Goal: Find specific page/section: Find specific page/section

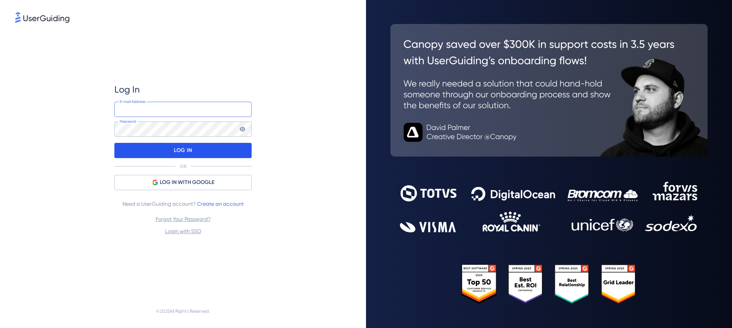
type input "[EMAIL_ADDRESS][DOMAIN_NAME]"
click at [198, 151] on div "LOG IN" at bounding box center [182, 150] width 137 height 15
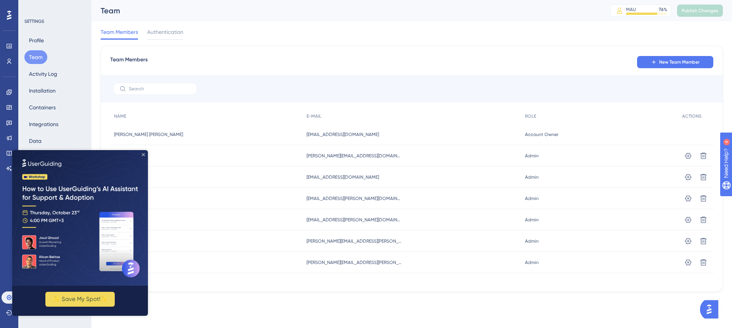
click at [142, 154] on icon "Close Preview" at bounding box center [143, 154] width 3 height 3
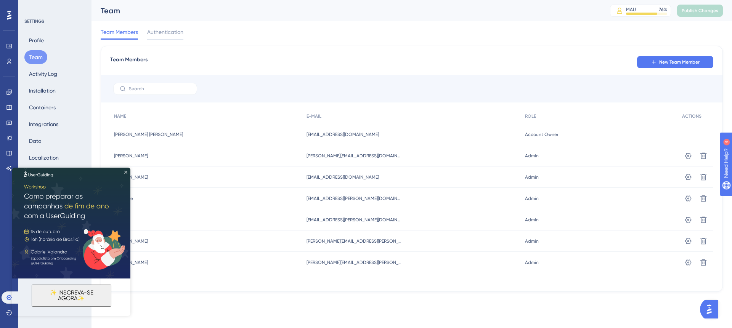
click at [125, 173] on icon "Close Preview" at bounding box center [125, 172] width 3 height 3
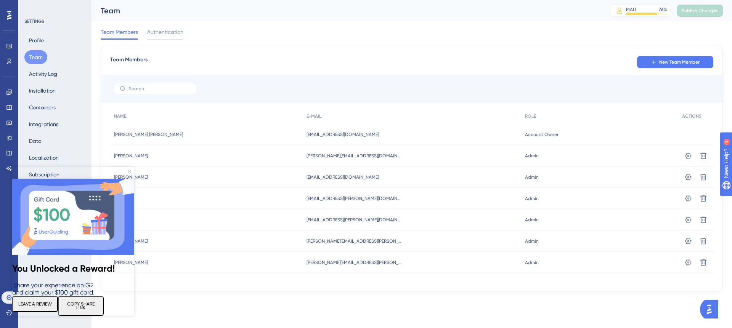
click at [131, 179] on img at bounding box center [73, 217] width 122 height 76
click at [128, 171] on icon "Close Preview" at bounding box center [129, 171] width 3 height 3
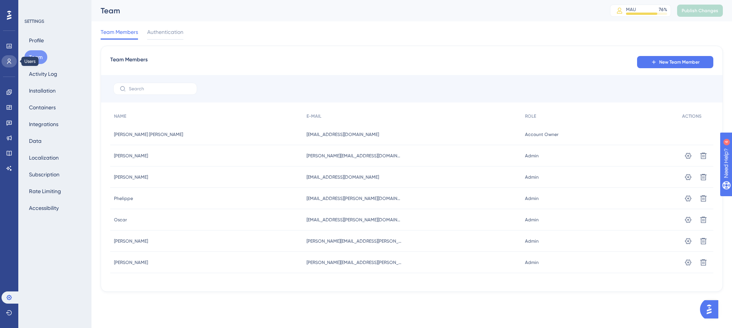
click at [7, 56] on link at bounding box center [9, 61] width 15 height 12
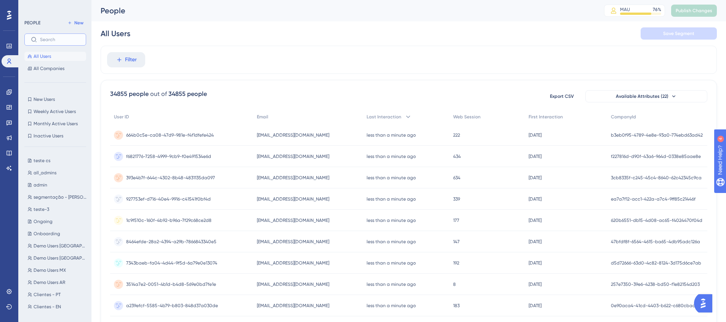
click at [66, 37] on input "text" at bounding box center [60, 39] width 40 height 5
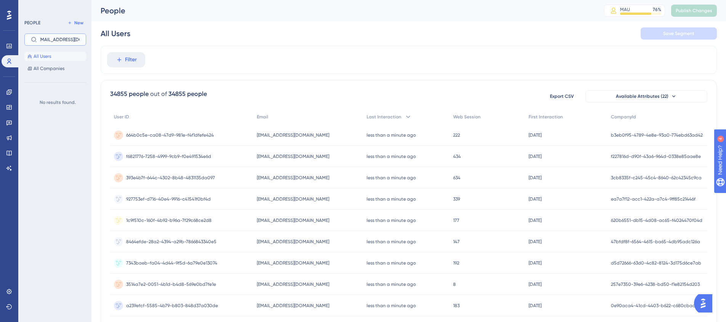
scroll to position [0, 7]
click at [69, 42] on input "[EMAIL_ADDRESS][DOMAIN_NAME]" at bounding box center [60, 39] width 40 height 5
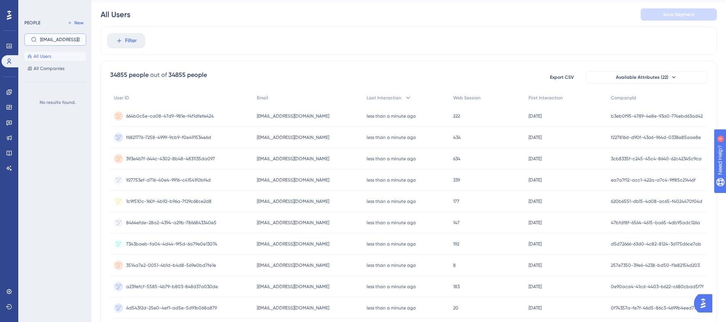
scroll to position [23, 0]
click at [74, 38] on input "[EMAIL_ADDRESS][DOMAIN_NAME]" at bounding box center [60, 39] width 40 height 5
click at [74, 30] on body "Performance Users Engagement Widgets Feedback Product Updates Knowledge Base AI…" at bounding box center [363, 3] width 726 height 53
click at [74, 38] on input "[EMAIL_ADDRESS][DOMAIN_NAME]" at bounding box center [60, 39] width 40 height 5
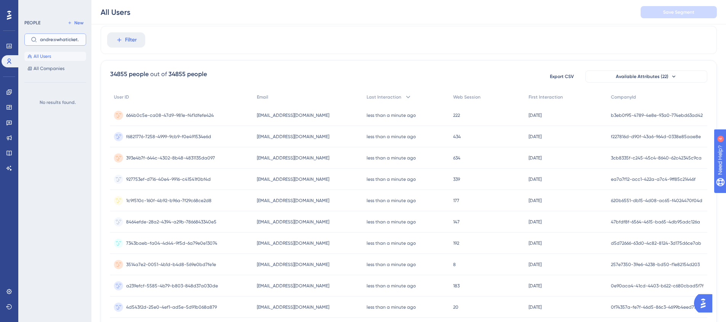
scroll to position [0, 0]
type input "[EMAIL_ADDRESS][DOMAIN_NAME]"
click at [64, 42] on input "[EMAIL_ADDRESS][DOMAIN_NAME]" at bounding box center [60, 39] width 40 height 5
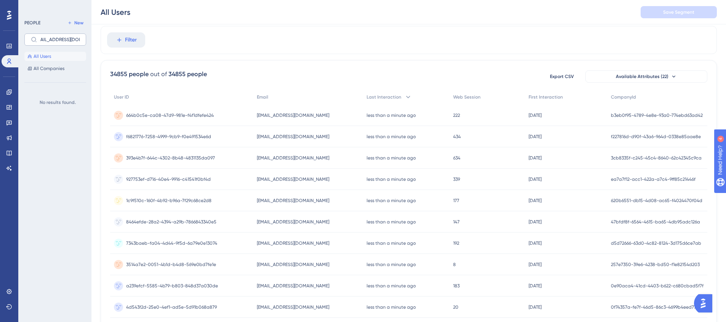
scroll to position [0, 0]
click at [33, 41] on icon at bounding box center [34, 40] width 6 height 6
click at [40, 41] on input "[EMAIL_ADDRESS][DOMAIN_NAME]" at bounding box center [60, 39] width 40 height 5
click at [133, 34] on button "Filter" at bounding box center [126, 39] width 38 height 15
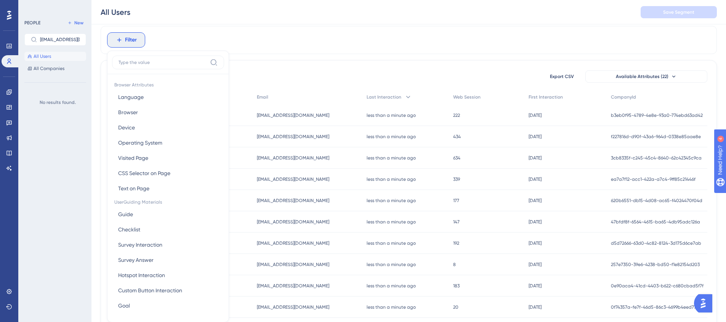
scroll to position [48, 0]
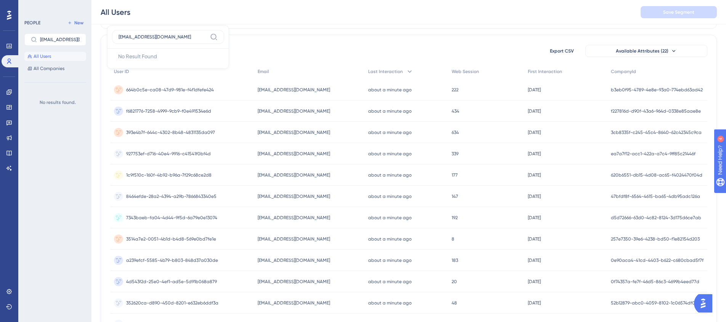
type input "[EMAIL_ADDRESS][DOMAIN_NAME]"
click at [194, 34] on input "[EMAIL_ADDRESS][DOMAIN_NAME]" at bounding box center [163, 37] width 88 height 6
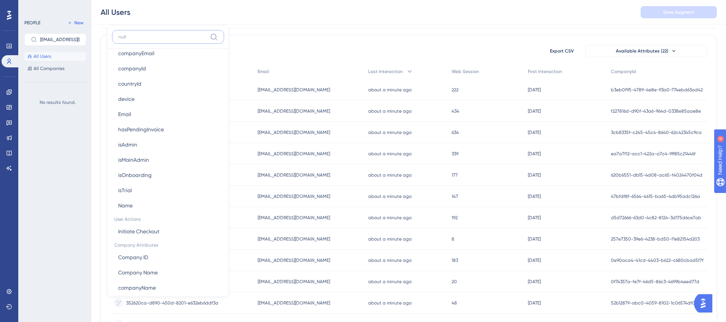
scroll to position [423, 0]
click at [142, 105] on button "Email Email" at bounding box center [168, 112] width 112 height 15
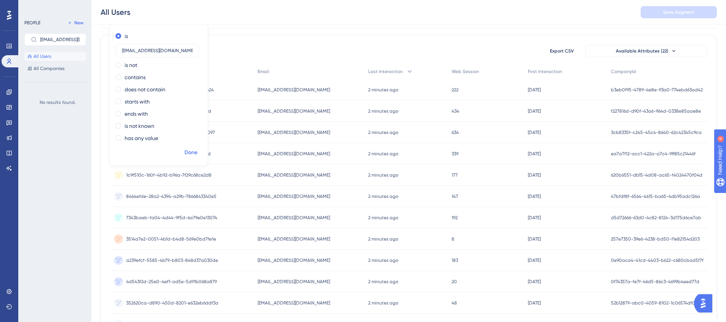
type input "[EMAIL_ADDRESS][DOMAIN_NAME]"
click at [194, 151] on span "Done" at bounding box center [190, 152] width 13 height 9
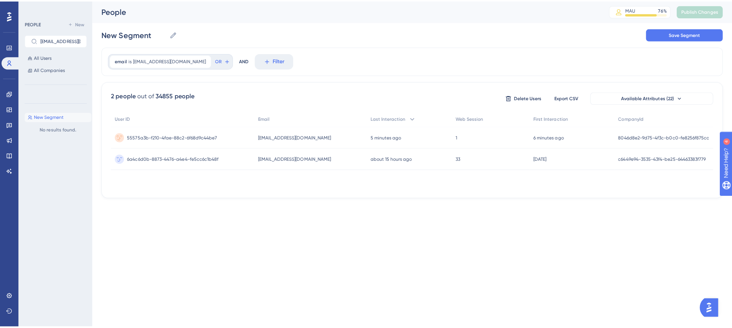
scroll to position [0, 0]
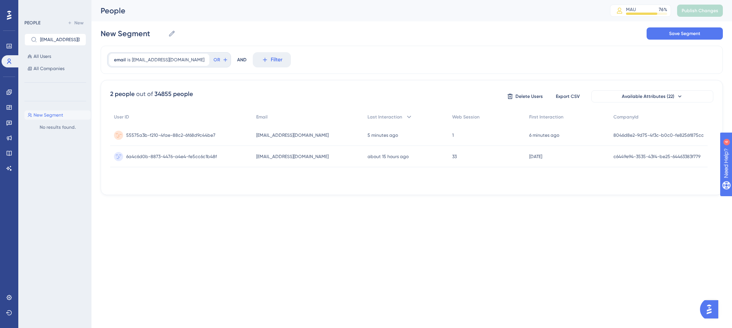
click at [212, 137] on span "55575a3b-f210-4fae-88c2-6f68d9c44be7" at bounding box center [170, 135] width 89 height 6
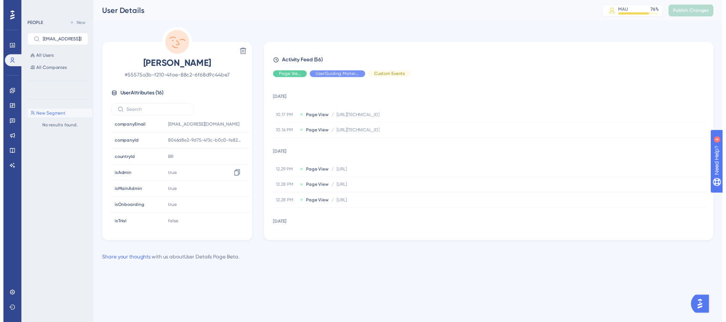
scroll to position [150, 0]
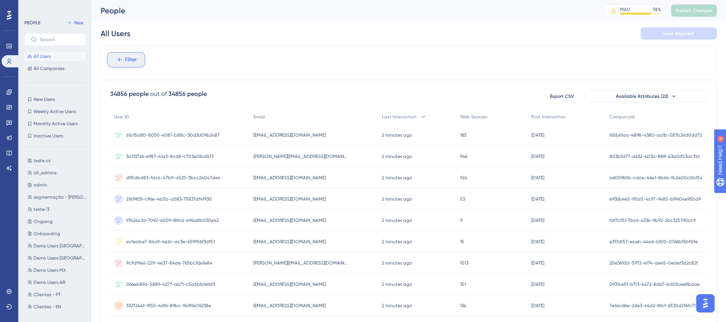
click at [129, 65] on button "Filter" at bounding box center [126, 59] width 38 height 15
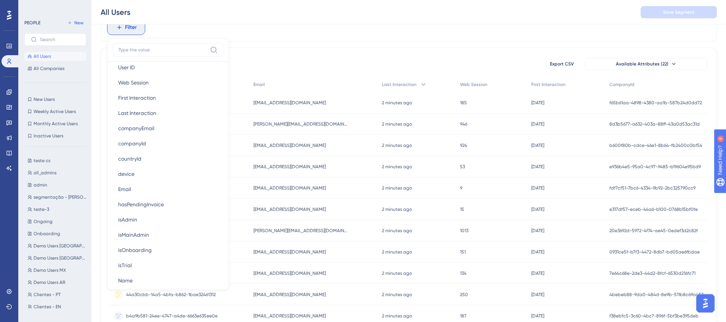
scroll to position [360, 0]
click at [131, 182] on button "Email Email" at bounding box center [168, 187] width 112 height 15
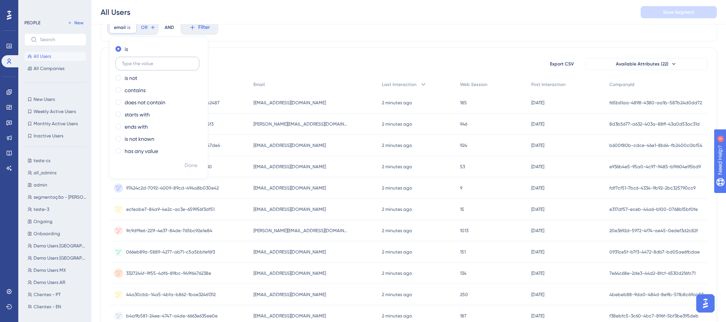
click at [159, 57] on label at bounding box center [157, 64] width 84 height 14
click at [159, 61] on input "text" at bounding box center [157, 63] width 71 height 5
click at [157, 64] on input "text" at bounding box center [157, 63] width 71 height 5
type input "[EMAIL_ADDRESS][DOMAIN_NAME]"
click at [188, 163] on span "Done" at bounding box center [190, 165] width 13 height 9
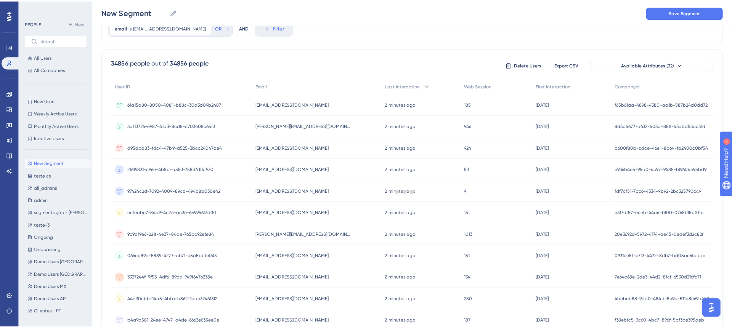
scroll to position [0, 0]
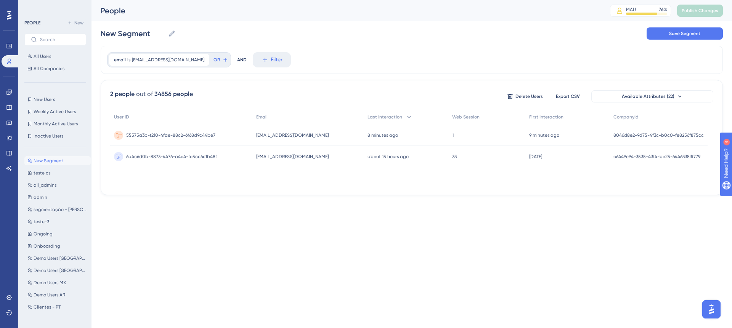
click at [189, 134] on span "55575a3b-f210-4fae-88c2-6f68d9c44be7" at bounding box center [170, 135] width 89 height 6
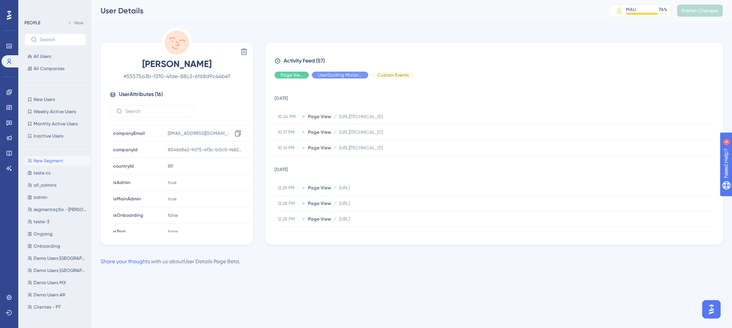
scroll to position [150, 0]
